Goal: Task Accomplishment & Management: Complete application form

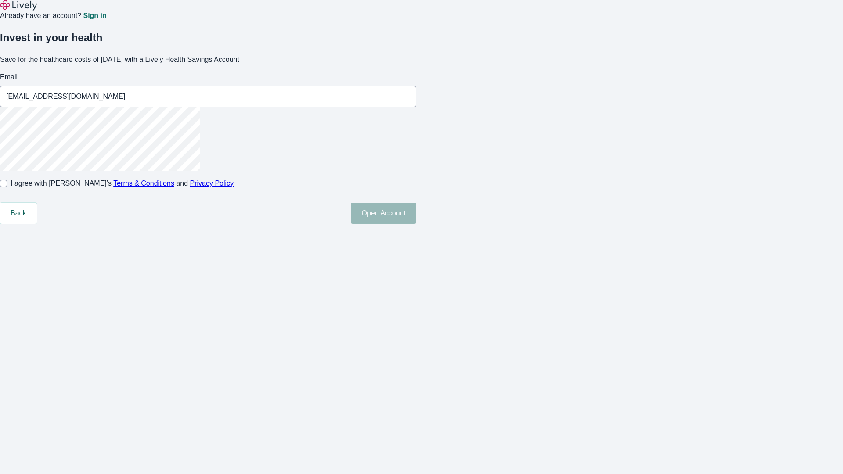
click at [7, 187] on input "I agree with Lively’s Terms & Conditions and Privacy Policy" at bounding box center [3, 183] width 7 height 7
checkbox input "true"
click at [416, 224] on button "Open Account" at bounding box center [383, 213] width 65 height 21
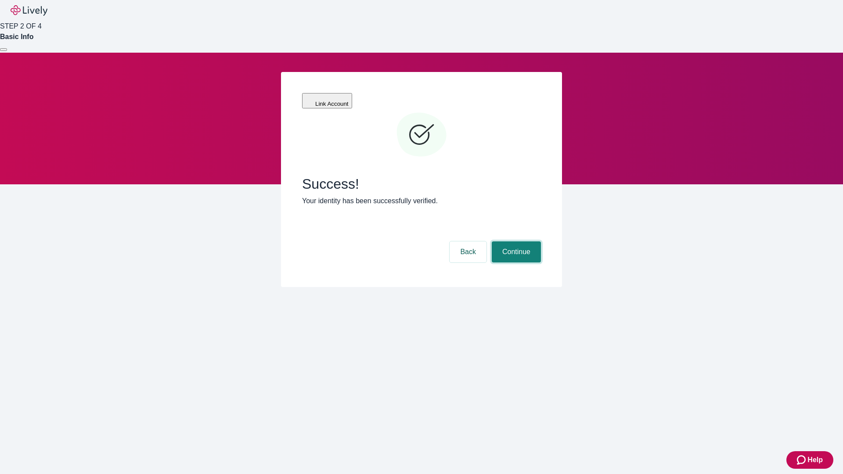
click at [515, 242] on button "Continue" at bounding box center [516, 252] width 49 height 21
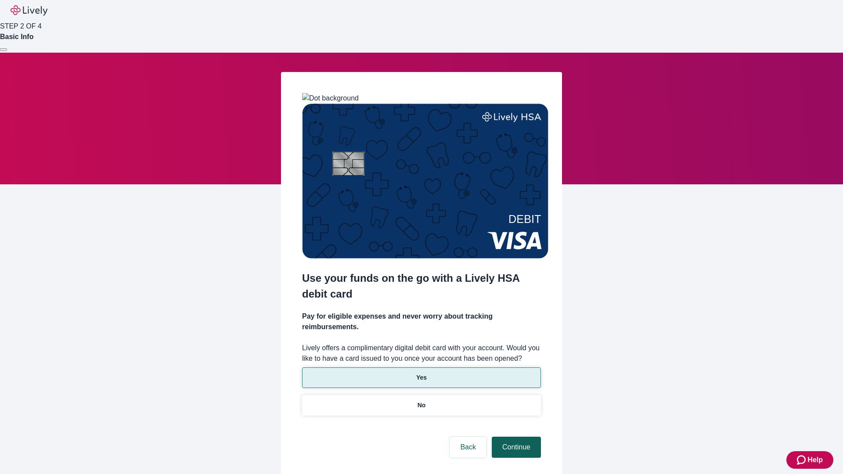
click at [421, 401] on p "No" at bounding box center [422, 405] width 8 height 9
click at [515, 437] on button "Continue" at bounding box center [516, 447] width 49 height 21
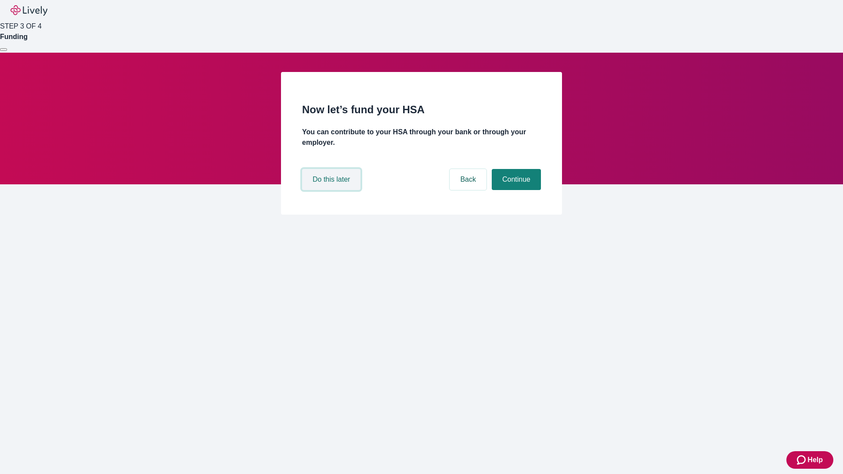
click at [332, 190] on button "Do this later" at bounding box center [331, 179] width 58 height 21
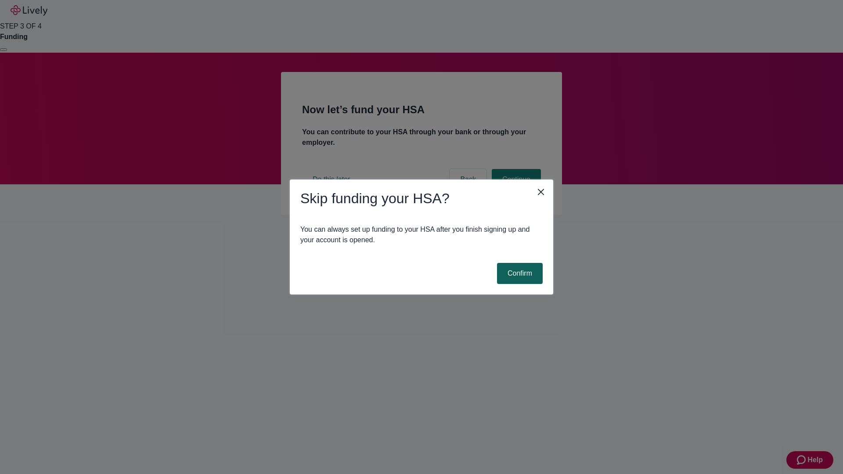
click at [519, 274] on button "Confirm" at bounding box center [520, 273] width 46 height 21
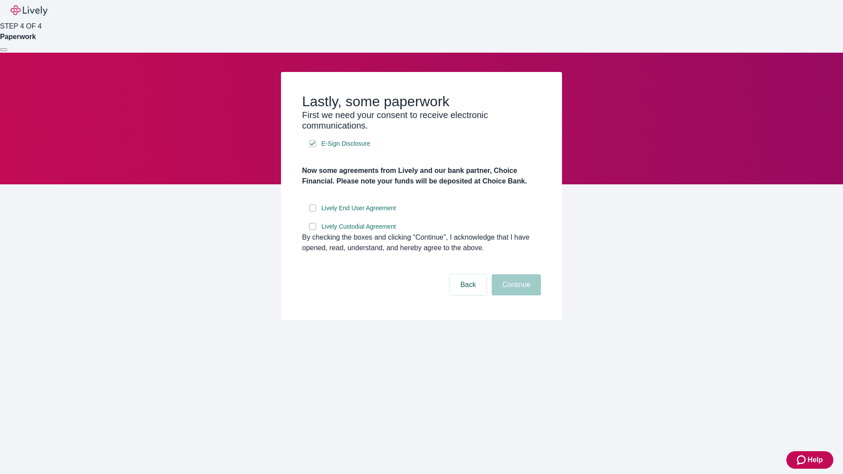
click at [313, 212] on input "Lively End User Agreement" at bounding box center [312, 208] width 7 height 7
checkbox input "true"
click at [313, 230] on input "Lively Custodial Agreement" at bounding box center [312, 226] width 7 height 7
checkbox input "true"
click at [515, 296] on button "Continue" at bounding box center [516, 284] width 49 height 21
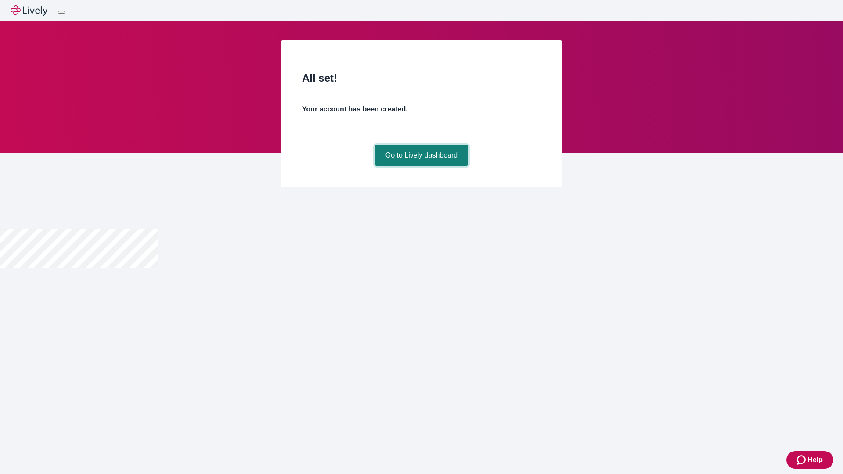
click at [421, 166] on link "Go to Lively dashboard" at bounding box center [422, 155] width 94 height 21
